Goal: Task Accomplishment & Management: Manage account settings

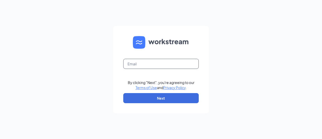
click at [153, 65] on input "text" at bounding box center [161, 64] width 76 height 10
click at [154, 62] on input "text" at bounding box center [161, 64] width 76 height 10
type input "[EMAIL_ADDRESS][DOMAIN_NAME]"
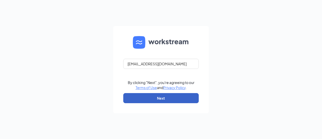
click at [158, 96] on button "Next" at bounding box center [161, 98] width 76 height 10
